Goal: Task Accomplishment & Management: Manage account settings

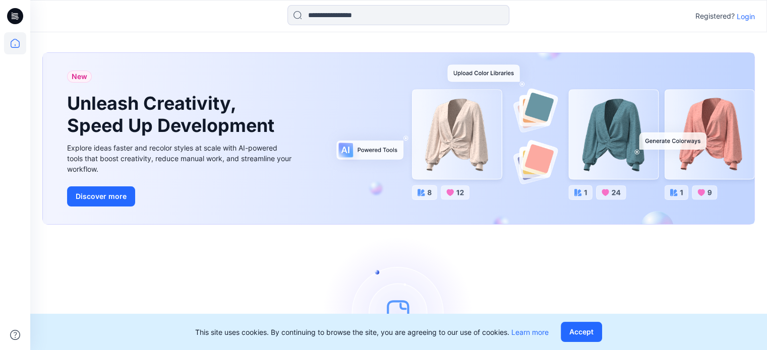
click at [740, 17] on p "Login" at bounding box center [745, 16] width 18 height 11
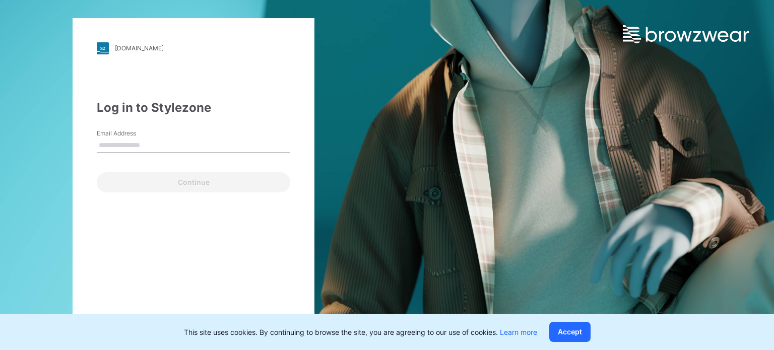
click at [134, 150] on input "Email Address" at bounding box center [194, 145] width 194 height 15
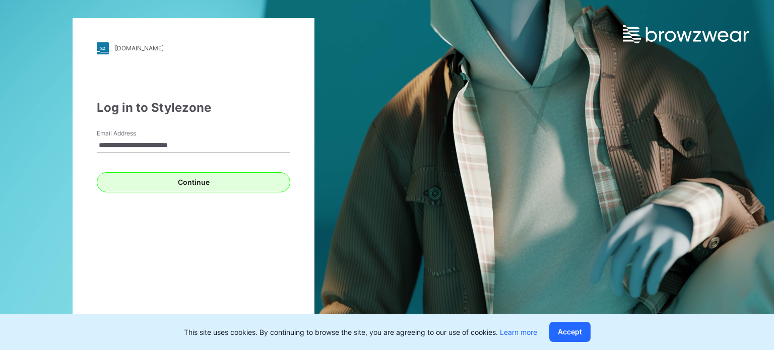
type input "**********"
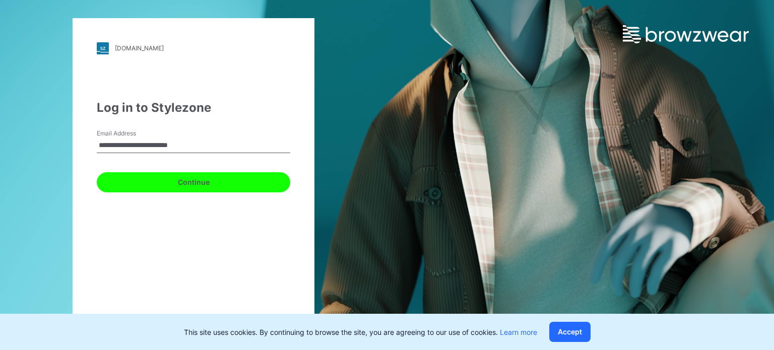
click at [183, 182] on button "Continue" at bounding box center [194, 182] width 194 height 20
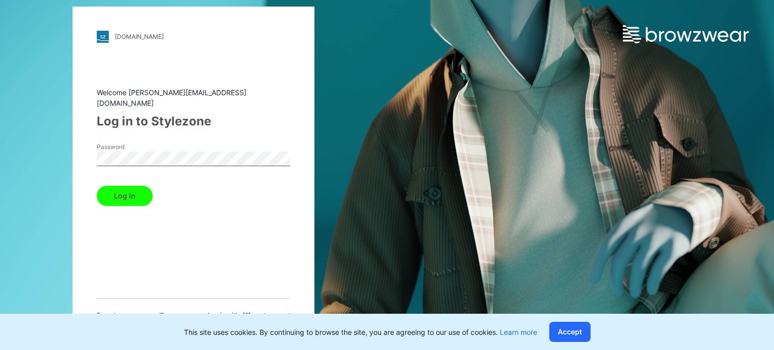
click at [139, 194] on button "Log in" at bounding box center [125, 196] width 56 height 20
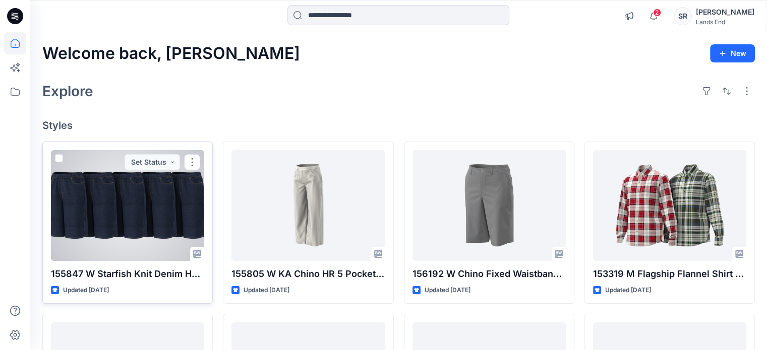
click at [151, 211] on div at bounding box center [127, 205] width 153 height 111
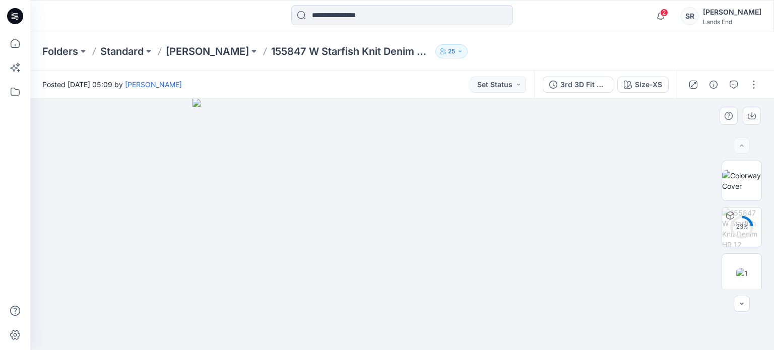
click at [405, 209] on img at bounding box center [402, 225] width 419 height 252
drag, startPoint x: 405, startPoint y: 209, endPoint x: 443, endPoint y: 195, distance: 40.2
click at [443, 195] on img at bounding box center [402, 225] width 419 height 252
click at [755, 116] on icon "button" at bounding box center [752, 116] width 8 height 8
